Goal: Information Seeking & Learning: Learn about a topic

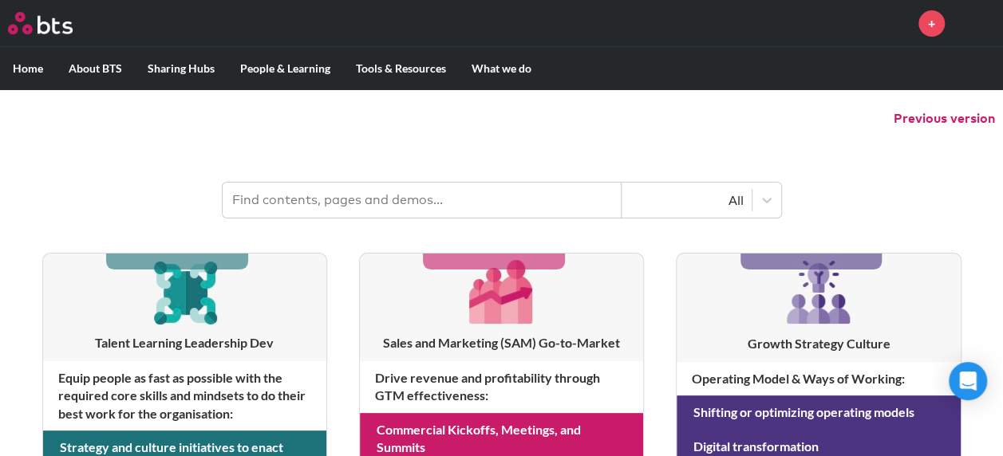
scroll to position [80, 0]
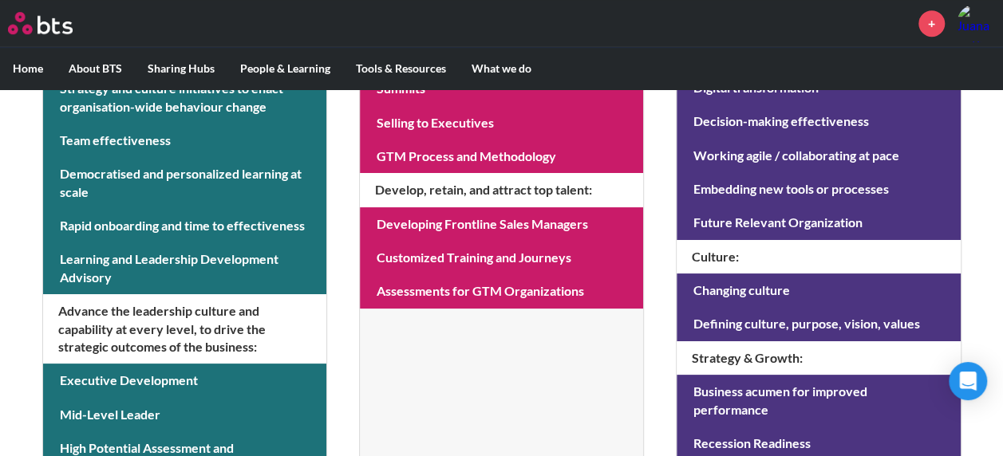
scroll to position [558, 0]
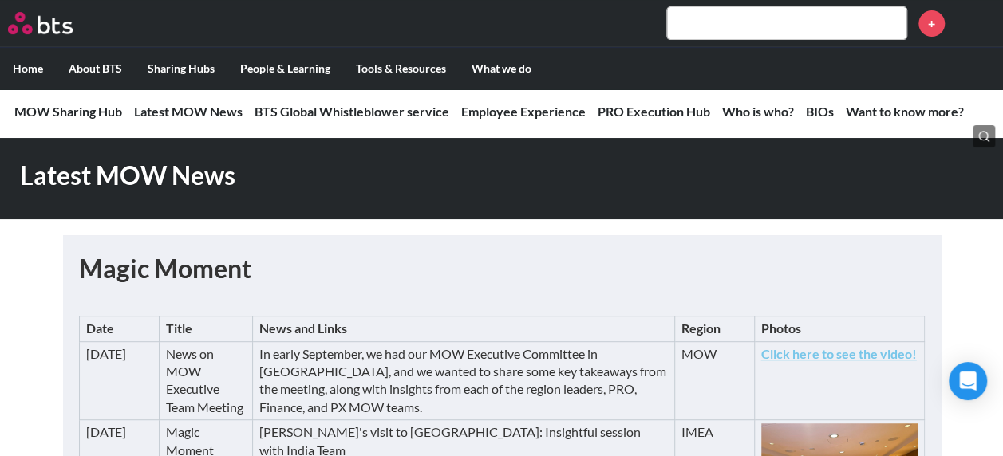
scroll to position [319, 0]
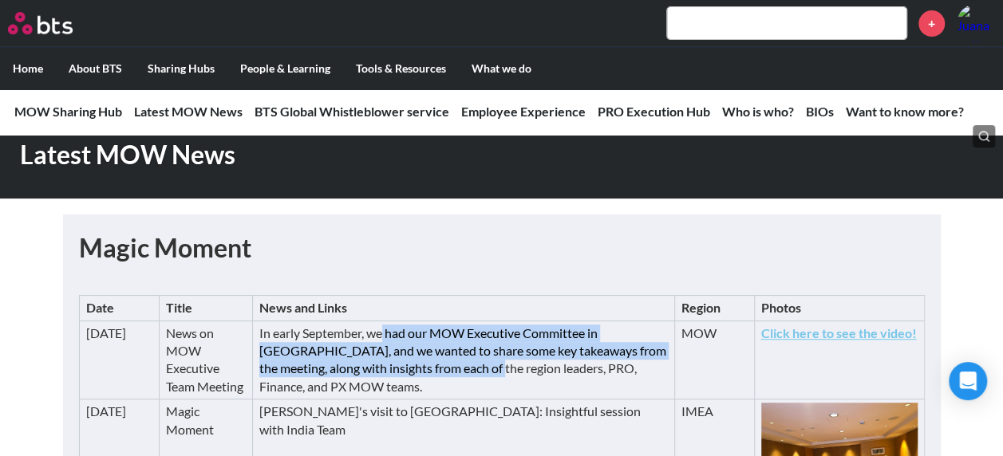
drag, startPoint x: 389, startPoint y: 333, endPoint x: 467, endPoint y: 369, distance: 85.7
click at [467, 369] on td "In early September, we had our MOW Executive Committee in [GEOGRAPHIC_DATA], an…" at bounding box center [463, 360] width 421 height 79
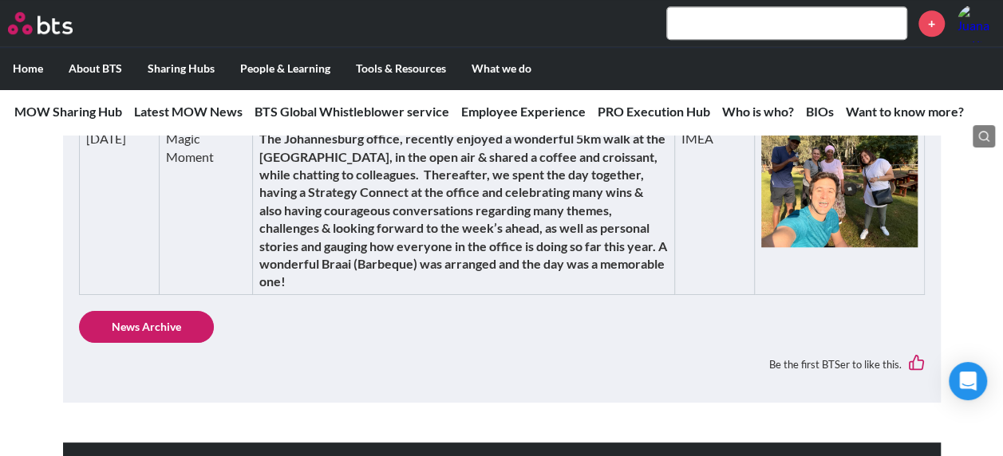
scroll to position [718, 0]
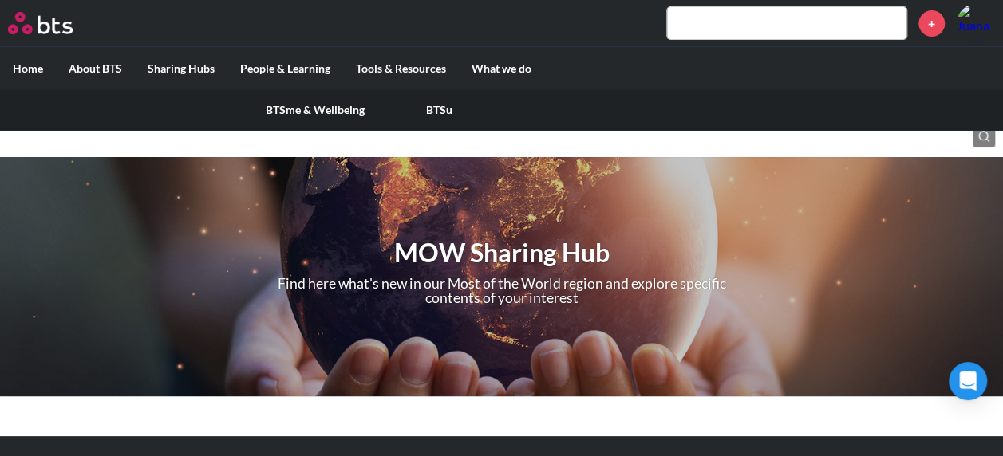
click at [303, 106] on link "BTSme & Wellbeing" at bounding box center [315, 109] width 124 height 41
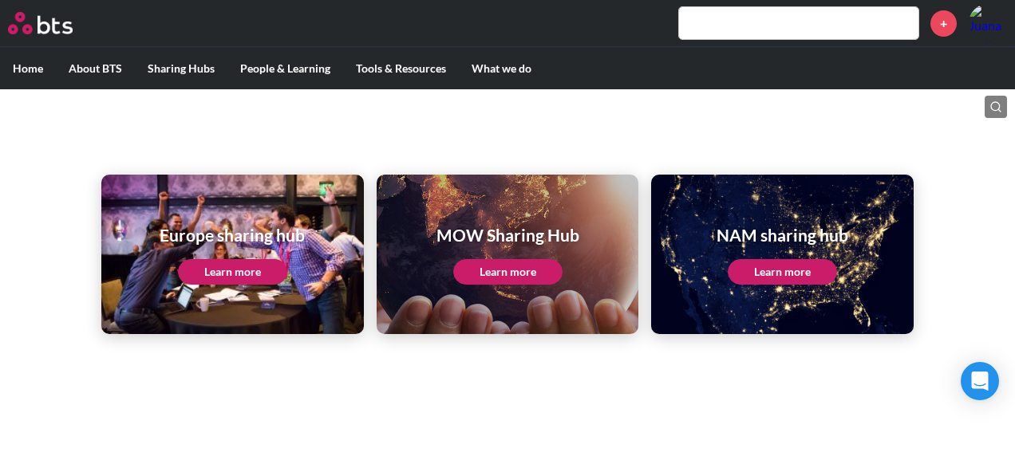
click at [484, 268] on link "Learn more" at bounding box center [507, 272] width 109 height 26
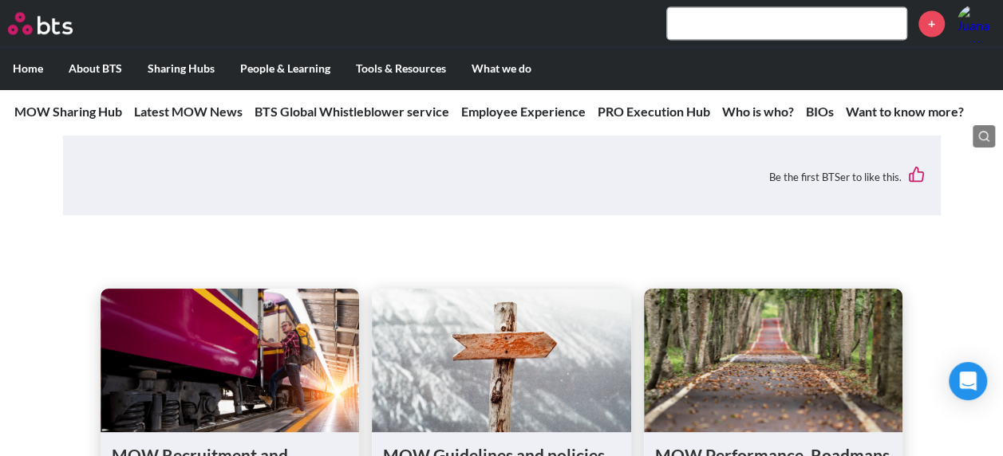
scroll to position [1276, 0]
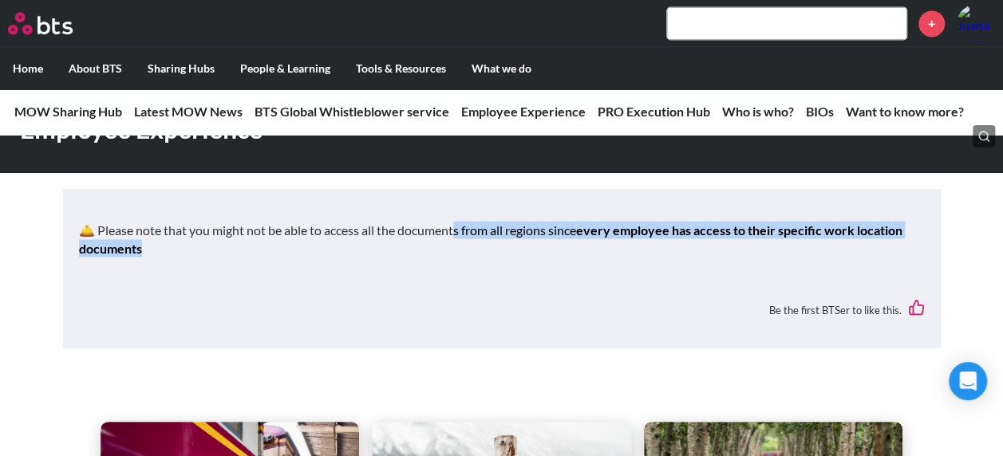
drag, startPoint x: 457, startPoint y: 235, endPoint x: 681, endPoint y: 271, distance: 227.1
click at [681, 271] on div "🛎️ Please note that you might not be able to access all the documents from all …" at bounding box center [502, 246] width 846 height 51
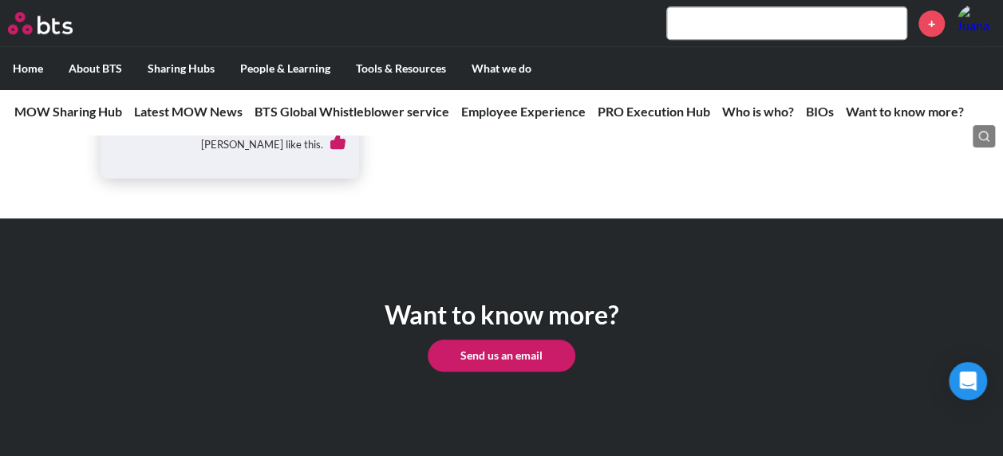
scroll to position [6376, 0]
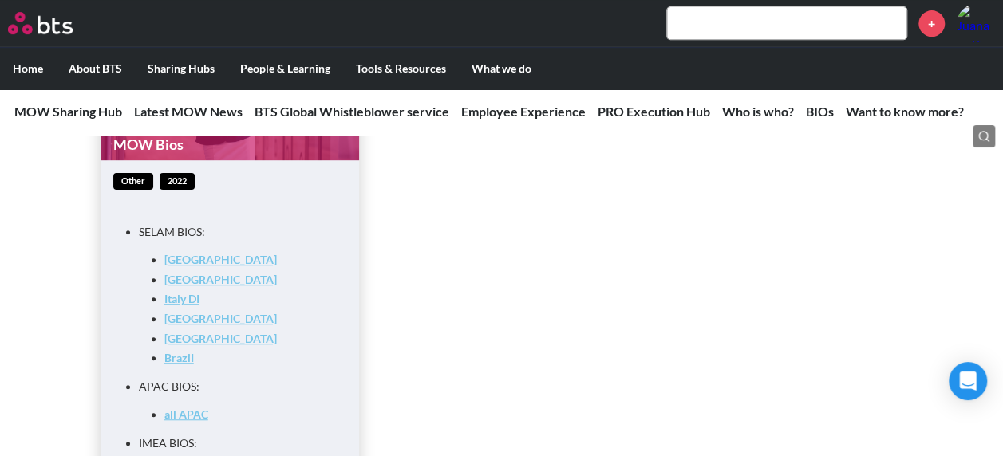
click at [211, 332] on link "Argentina" at bounding box center [220, 339] width 112 height 14
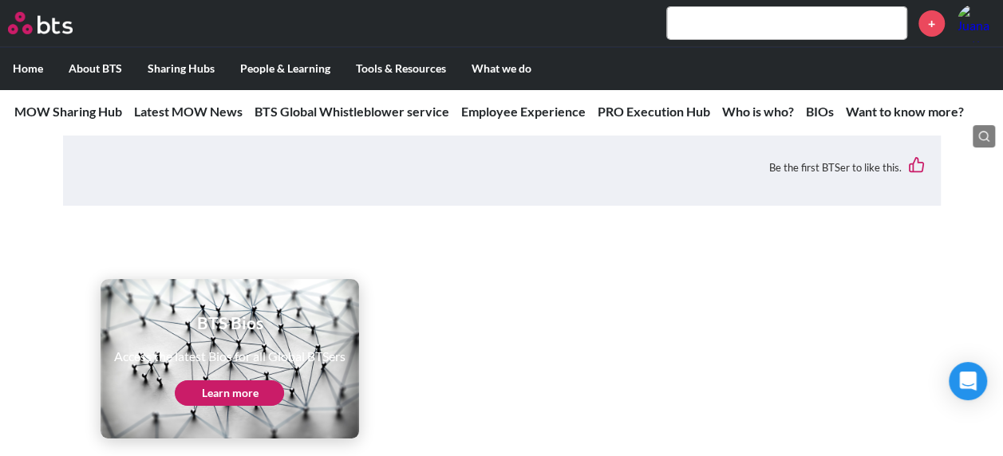
scroll to position [5658, 0]
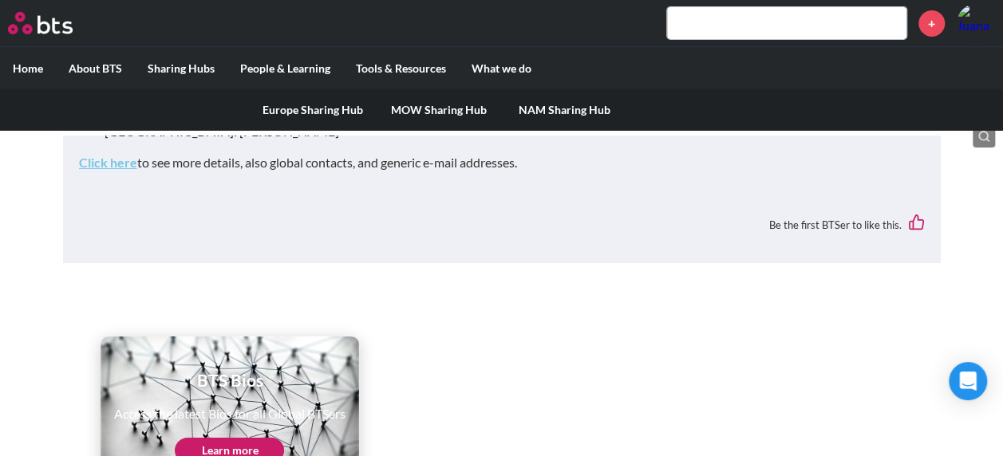
click at [415, 101] on link "MOW Sharing Hub" at bounding box center [439, 109] width 126 height 41
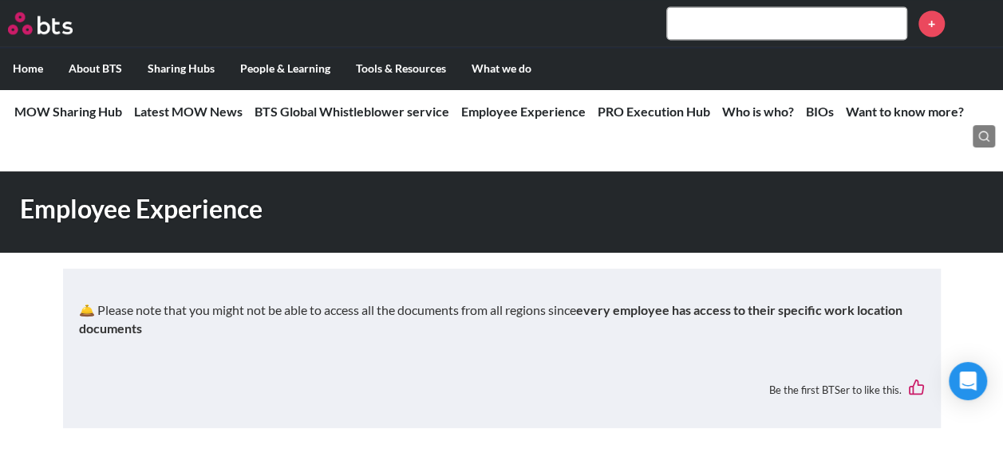
scroll to position [1356, 0]
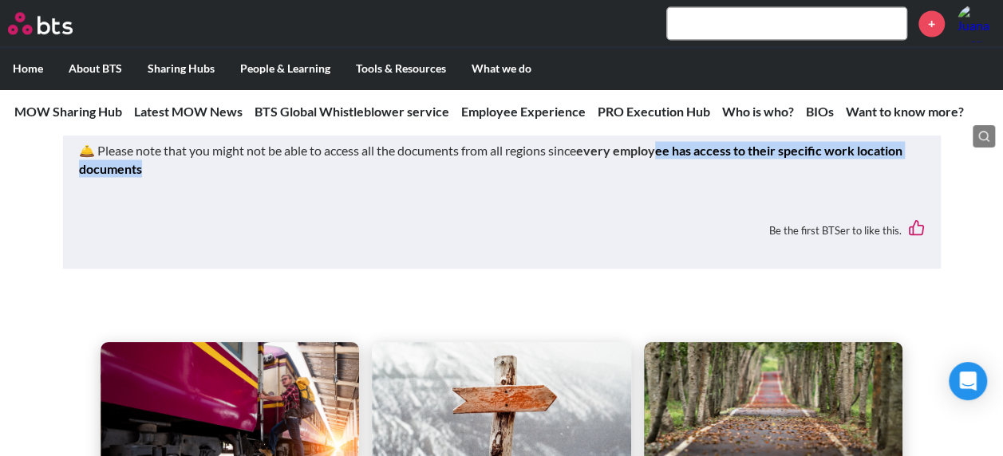
drag, startPoint x: 662, startPoint y: 159, endPoint x: 761, endPoint y: 183, distance: 102.0
click at [761, 177] on p "🛎️ Please note that you might not be able to access all the documents from all …" at bounding box center [502, 159] width 846 height 36
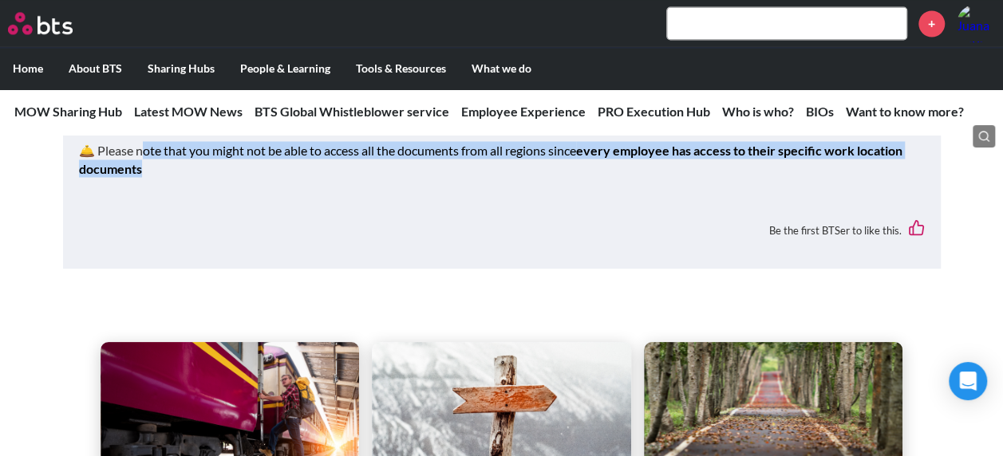
drag, startPoint x: 147, startPoint y: 158, endPoint x: 438, endPoint y: 172, distance: 291.5
click at [438, 172] on p "🛎️ Please note that you might not be able to access all the documents from all …" at bounding box center [502, 159] width 846 height 36
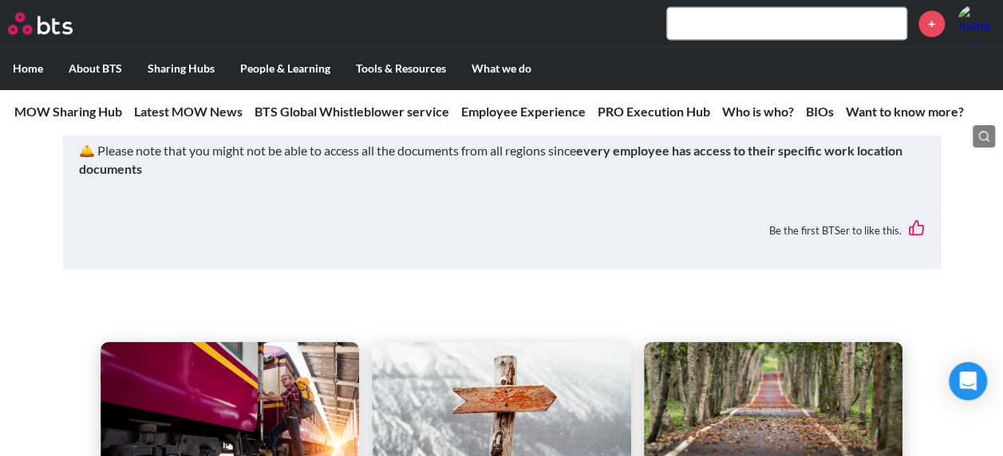
drag, startPoint x: 438, startPoint y: 172, endPoint x: 377, endPoint y: 213, distance: 73.7
click at [388, 206] on div "🛎️ Please note that you might not be able to access all the documents from all …" at bounding box center [502, 196] width 846 height 111
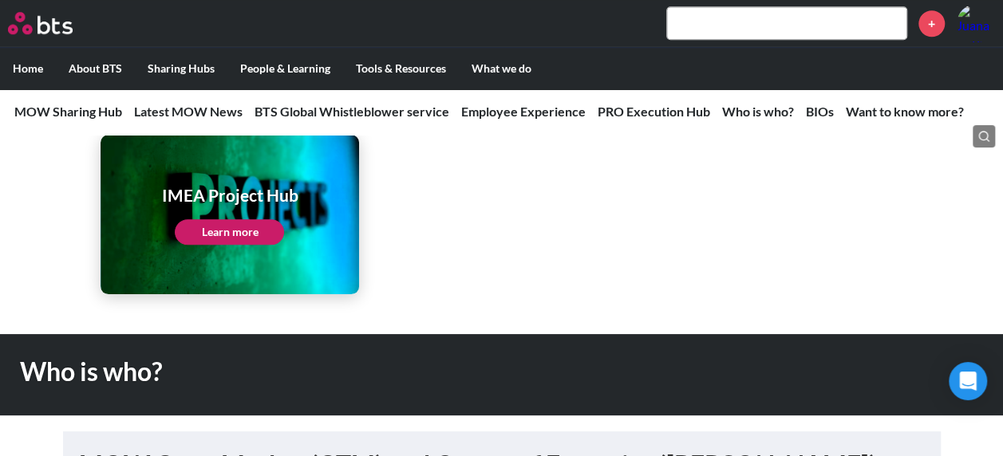
scroll to position [3670, 0]
